Goal: Find specific page/section: Find specific page/section

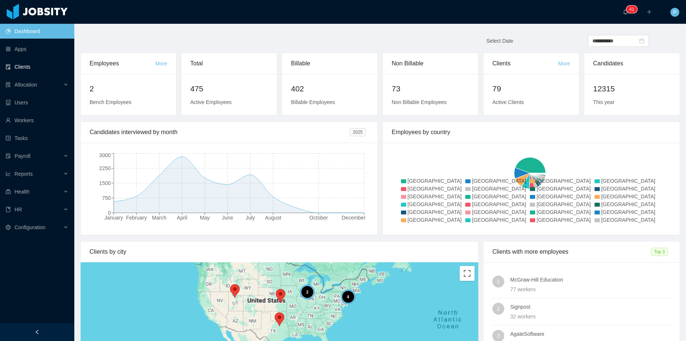
click at [16, 72] on link "Clients" at bounding box center [37, 66] width 63 height 15
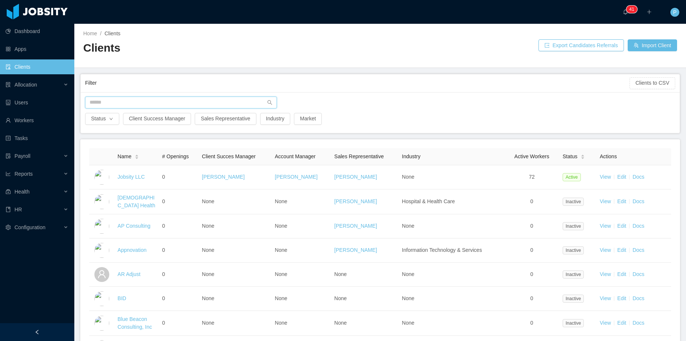
click at [203, 104] on input "text" at bounding box center [181, 103] width 192 height 12
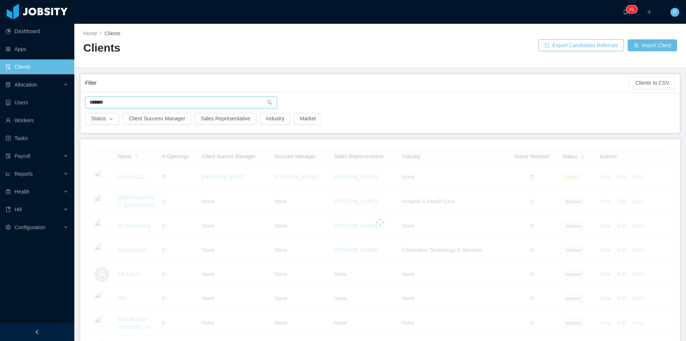
type input "*******"
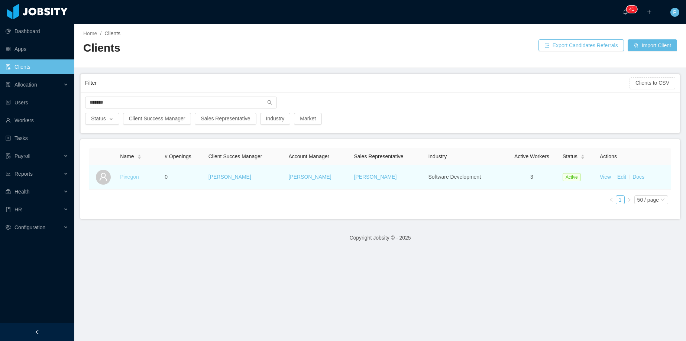
click at [126, 177] on link "Pixegon" at bounding box center [129, 177] width 19 height 6
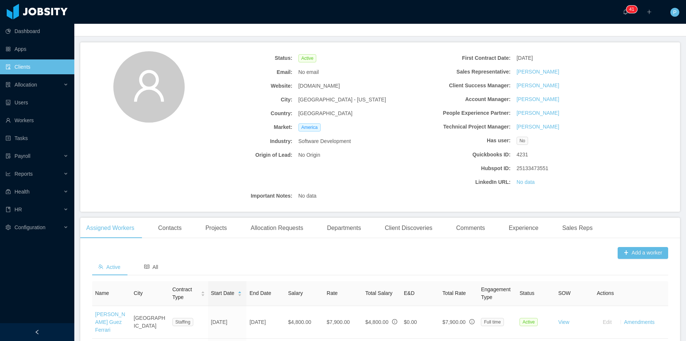
scroll to position [149, 0]
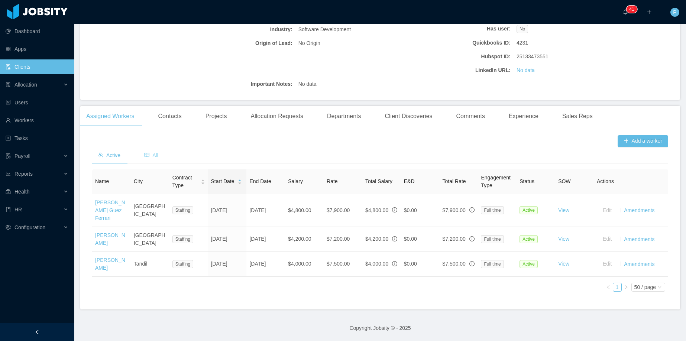
click at [153, 152] on span "All" at bounding box center [151, 155] width 14 height 6
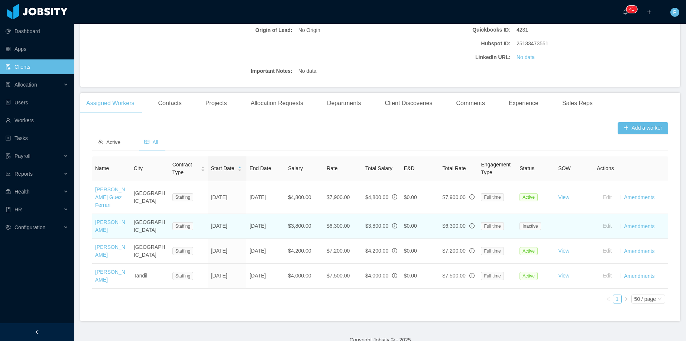
scroll to position [174, 0]
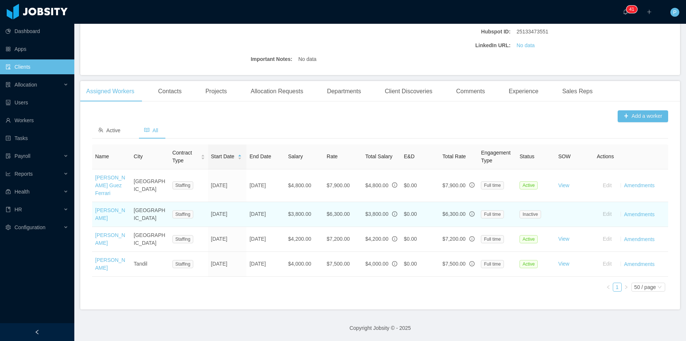
click at [263, 209] on td "[DATE]" at bounding box center [265, 214] width 39 height 25
